Goal: Information Seeking & Learning: Check status

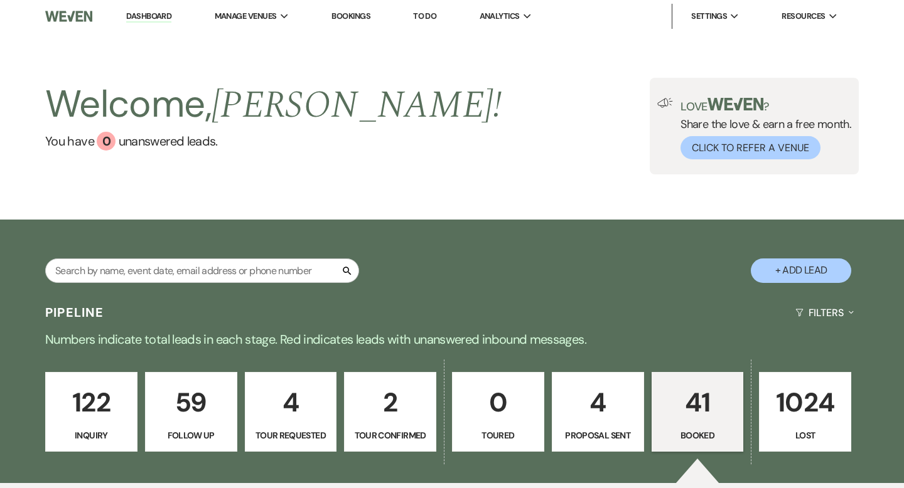
click at [694, 419] on p "41" at bounding box center [698, 403] width 76 height 42
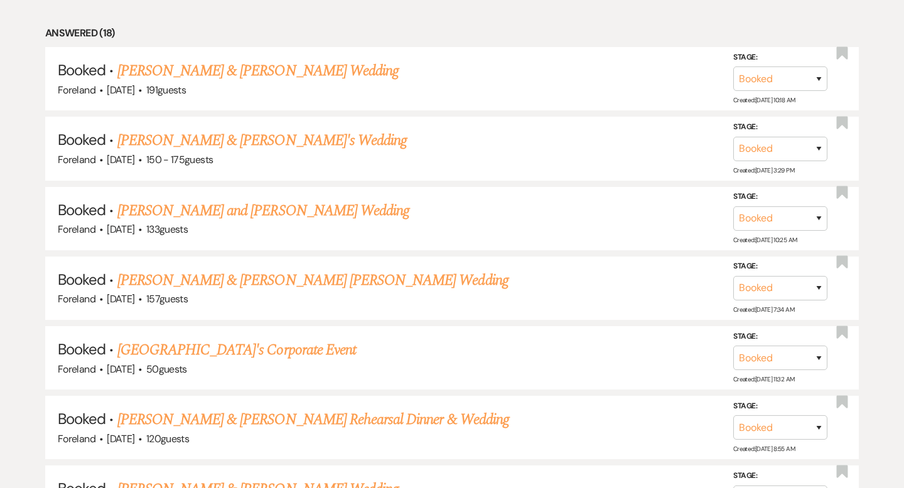
scroll to position [588, 0]
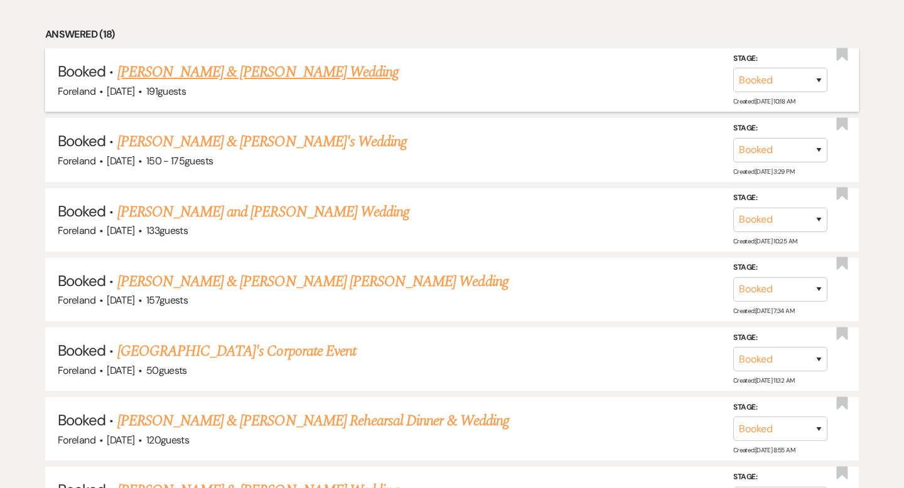
click at [300, 74] on link "[PERSON_NAME] & [PERSON_NAME] Wedding" at bounding box center [257, 72] width 281 height 23
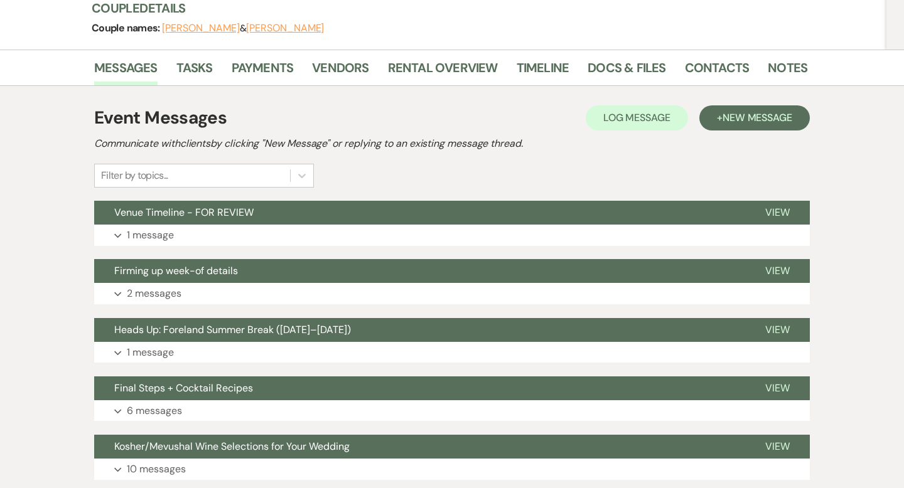
scroll to position [148, 0]
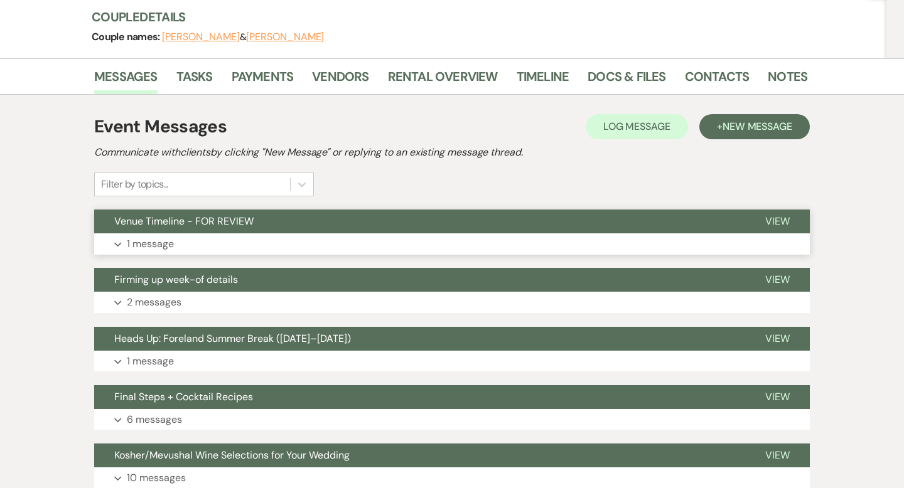
click at [203, 220] on span "Venue Timeline - FOR REVIEW" at bounding box center [183, 221] width 139 height 13
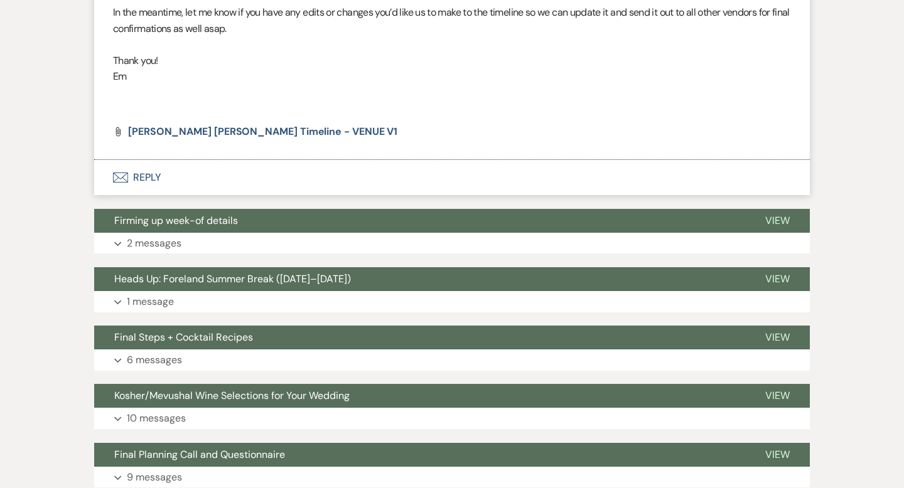
scroll to position [586, 0]
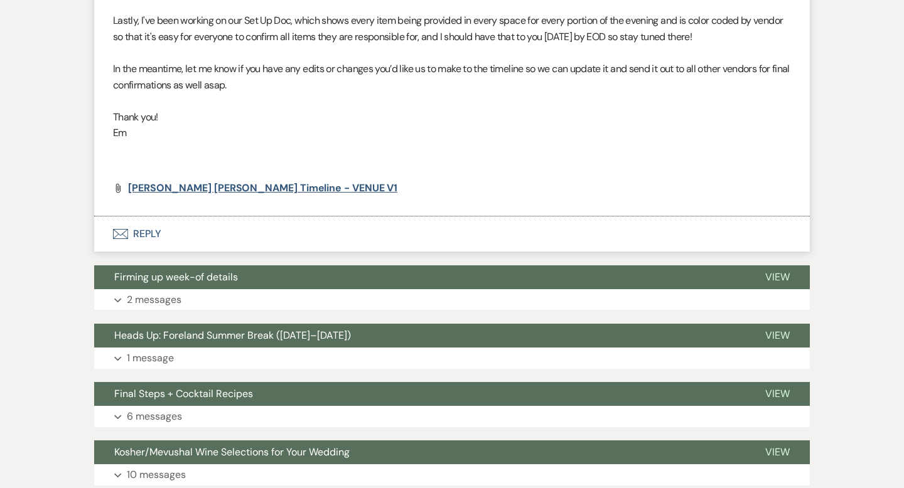
click at [232, 193] on span "[PERSON_NAME] [PERSON_NAME] Timeline - VENUE V1" at bounding box center [262, 187] width 269 height 13
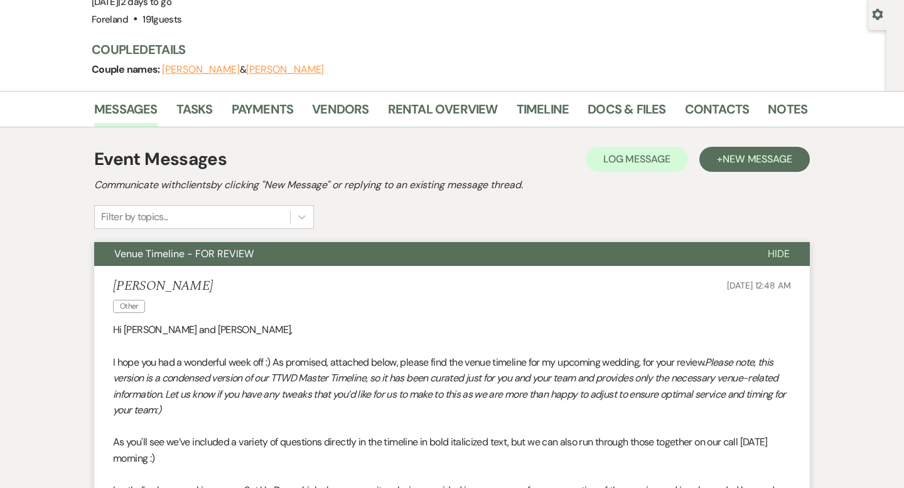
scroll to position [0, 0]
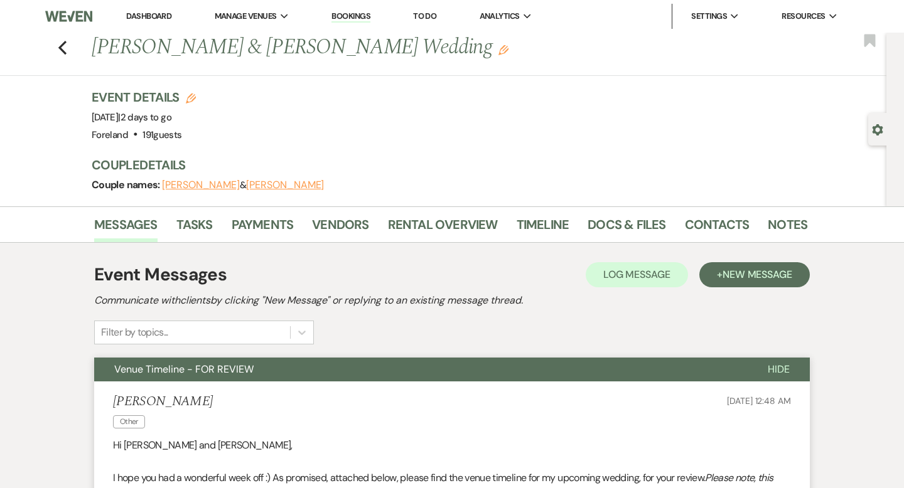
click at [152, 6] on li "Dashboard" at bounding box center [149, 16] width 58 height 25
click at [148, 13] on link "Dashboard" at bounding box center [148, 16] width 45 height 11
